Goal: Task Accomplishment & Management: Use online tool/utility

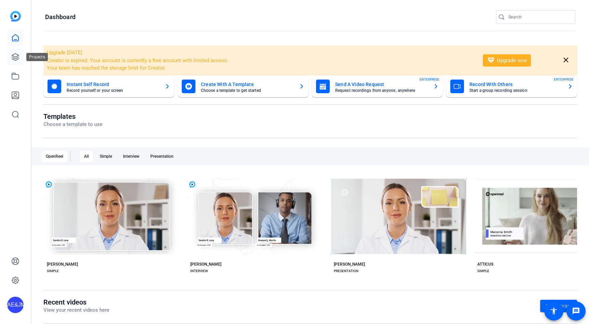
click at [13, 58] on icon at bounding box center [15, 57] width 8 height 8
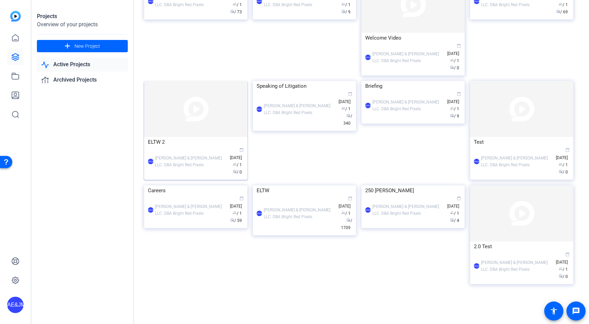
scroll to position [216, 0]
click at [307, 232] on div "AE&JMLDBRP [PERSON_NAME] & [PERSON_NAME] LLC. DBA Bright Red Pixels calendar_to…" at bounding box center [305, 214] width 96 height 36
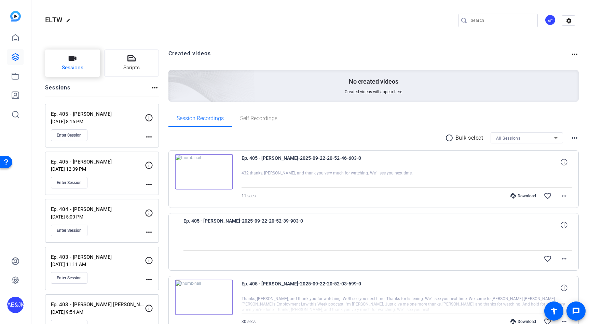
click at [68, 65] on span "Sessions" at bounding box center [73, 68] width 22 height 8
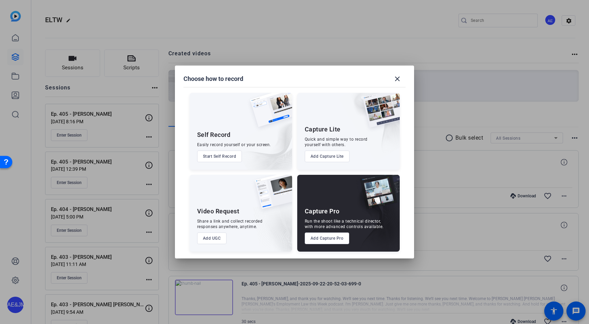
click at [328, 244] on div "Capture Pro Run the shoot like a technical director, with more advanced control…" at bounding box center [348, 213] width 103 height 77
click at [326, 238] on button "Add Capture Pro" at bounding box center [327, 239] width 45 height 12
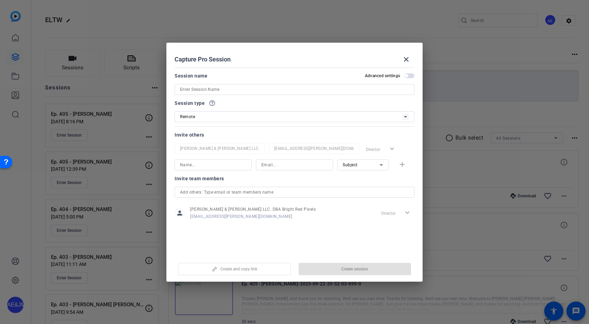
click at [223, 89] on input at bounding box center [294, 89] width 229 height 8
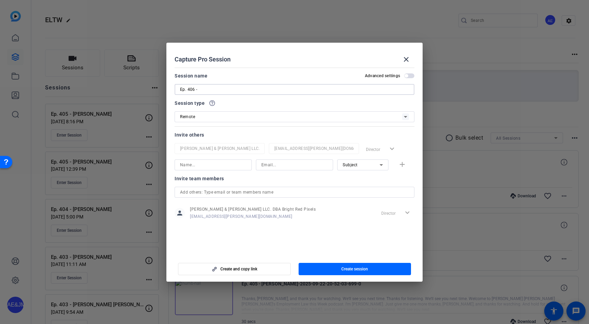
paste input "[PERSON_NAME]"
type input "Ep. 406 - [PERSON_NAME]"
click at [186, 169] on div at bounding box center [213, 165] width 66 height 11
click at [194, 166] on input at bounding box center [213, 165] width 66 height 8
type input "[PERSON_NAME]"
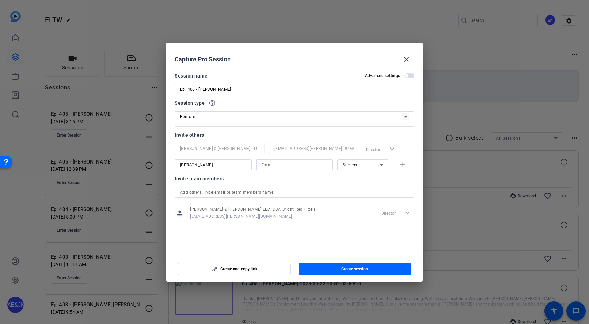
click at [289, 167] on input at bounding box center [294, 165] width 66 height 8
paste input "[EMAIL_ADDRESS][DOMAIN_NAME]"
type input "[EMAIL_ADDRESS][DOMAIN_NAME]"
click at [363, 163] on div "Subject" at bounding box center [361, 165] width 37 height 9
click at [358, 173] on div "Collaborator Watcher Subject" at bounding box center [362, 190] width 51 height 38
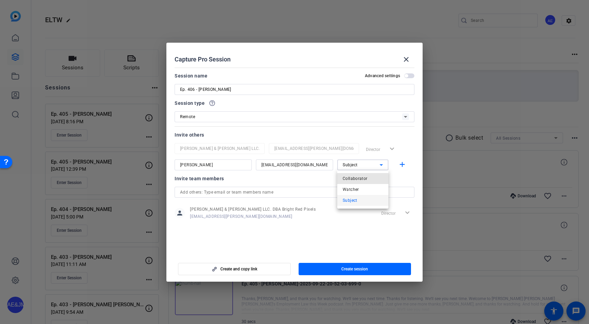
click at [358, 175] on span "Collaborator" at bounding box center [355, 179] width 25 height 8
click at [403, 164] on mat-icon "add" at bounding box center [402, 165] width 9 height 9
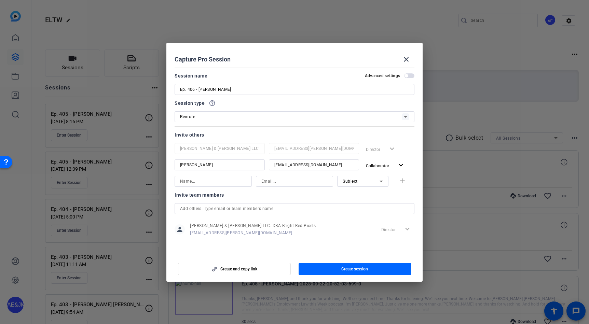
click at [217, 180] on input at bounding box center [213, 181] width 66 height 8
type input "[PERSON_NAME]"
click at [287, 185] on input at bounding box center [294, 181] width 66 height 8
paste input "[PERSON_NAME][EMAIL_ADDRESS][DOMAIN_NAME]"
type input "[PERSON_NAME][EMAIL_ADDRESS][DOMAIN_NAME]"
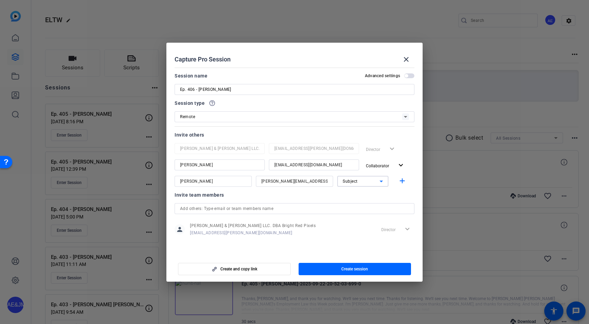
click at [350, 183] on span "Subject" at bounding box center [350, 181] width 15 height 5
click at [345, 190] on mat-option "Collaborator" at bounding box center [362, 195] width 51 height 11
click at [403, 182] on mat-icon "add" at bounding box center [402, 181] width 9 height 9
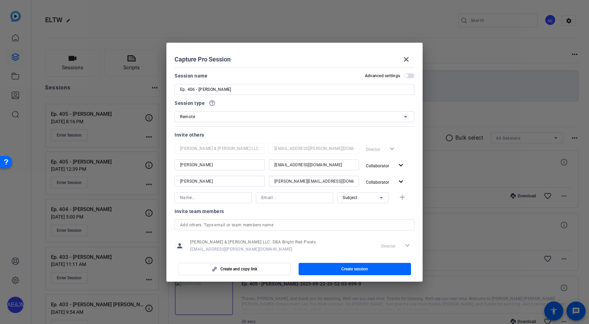
click at [349, 278] on mat-dialog-actions "Create and copy link Create session" at bounding box center [294, 268] width 256 height 27
click at [348, 274] on span "button" at bounding box center [355, 269] width 113 height 16
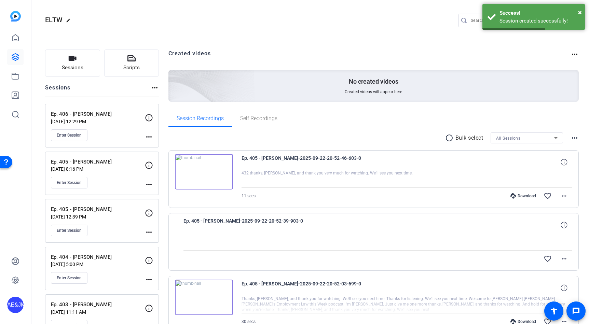
click at [84, 136] on button "Enter Session" at bounding box center [69, 136] width 37 height 12
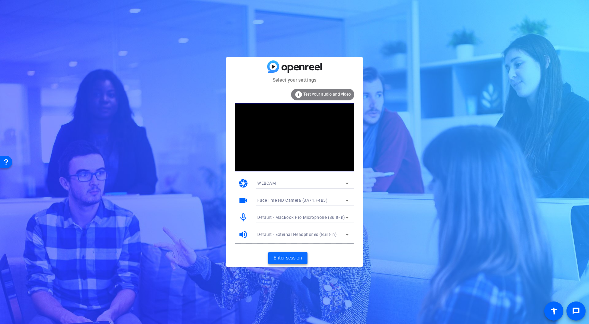
click at [298, 261] on span "Enter session" at bounding box center [288, 258] width 28 height 7
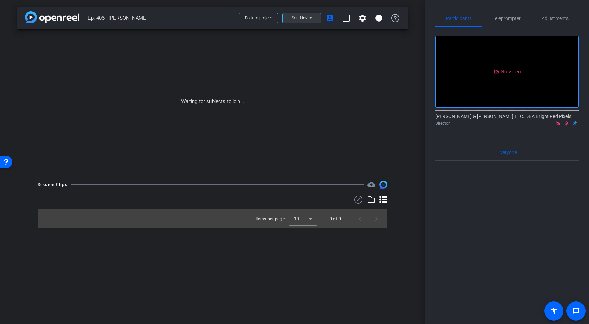
click at [298, 24] on span at bounding box center [302, 18] width 39 height 16
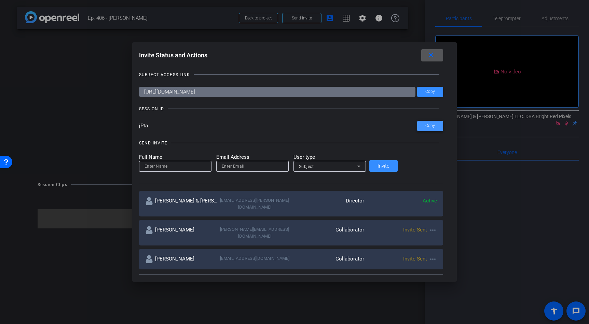
click at [426, 124] on span "Copy" at bounding box center [431, 125] width 10 height 5
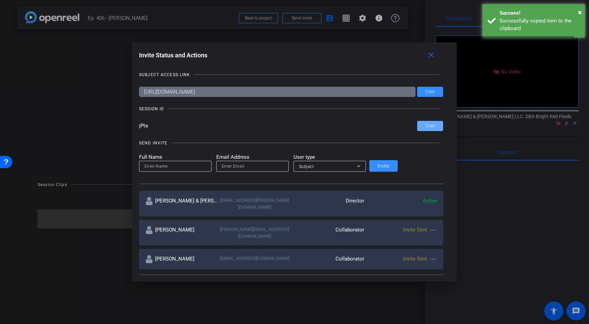
click at [148, 15] on div at bounding box center [294, 162] width 589 height 324
